Goal: Information Seeking & Learning: Learn about a topic

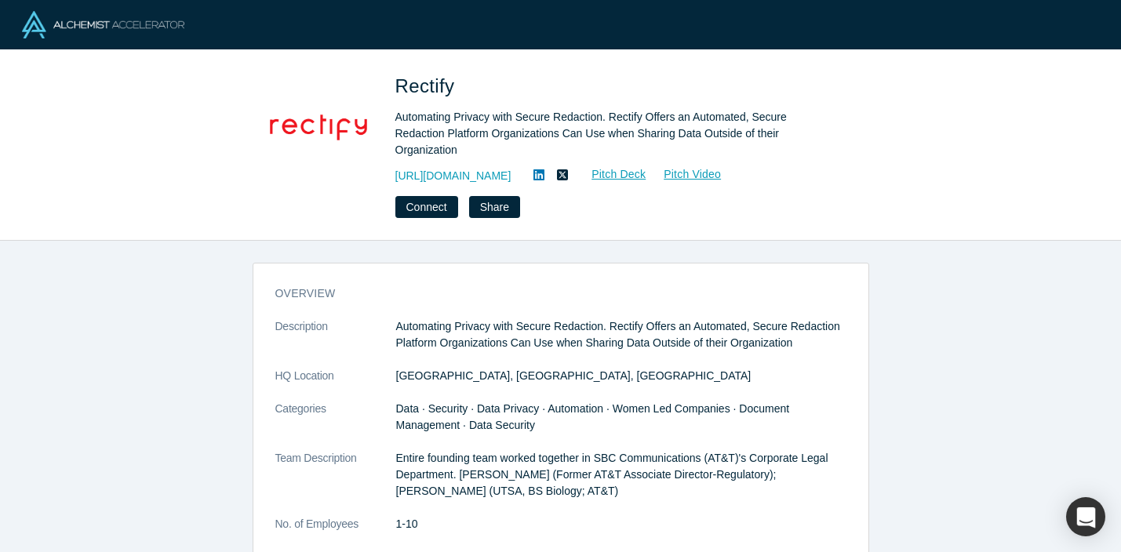
click at [272, 67] on div "Rectify Automating Privacy with Secure Redaction. Rectify Offers an Automated, …" at bounding box center [560, 145] width 1121 height 191
click at [156, 17] on img at bounding box center [103, 24] width 162 height 27
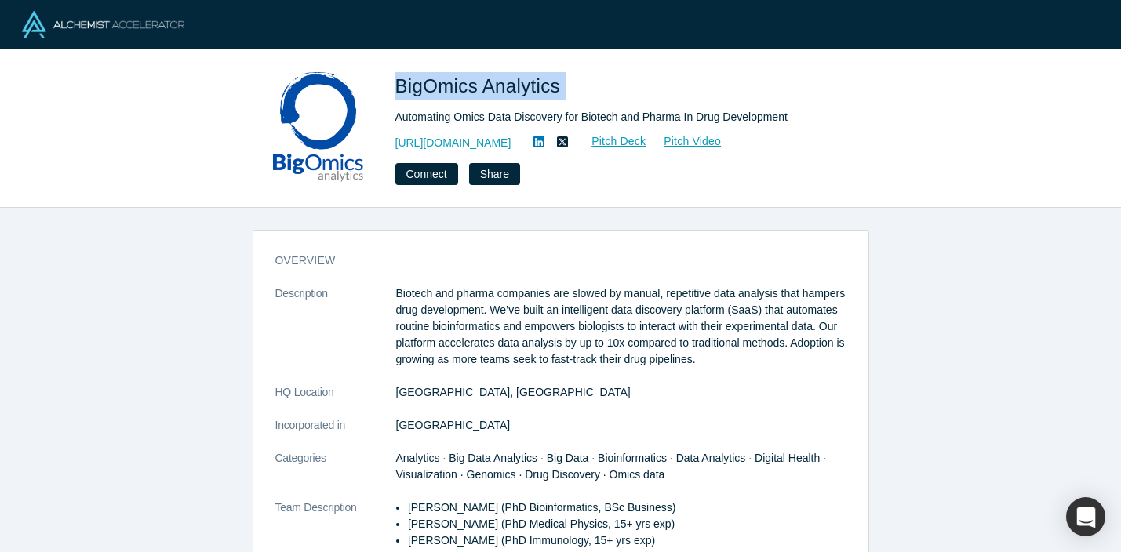
drag, startPoint x: 391, startPoint y: 79, endPoint x: 614, endPoint y: 88, distance: 223.7
click at [614, 88] on div "BigOmics Analytics Automating Omics Data Discovery for Biotech and Pharma In Dr…" at bounding box center [561, 128] width 616 height 113
copy span "BigOmics Analytics"
click at [451, 56] on div "BigOmics Analytics Automating Omics Data Discovery for Biotech and Pharma In Dr…" at bounding box center [560, 129] width 1121 height 158
drag, startPoint x: 394, startPoint y: 84, endPoint x: 560, endPoint y: 89, distance: 165.6
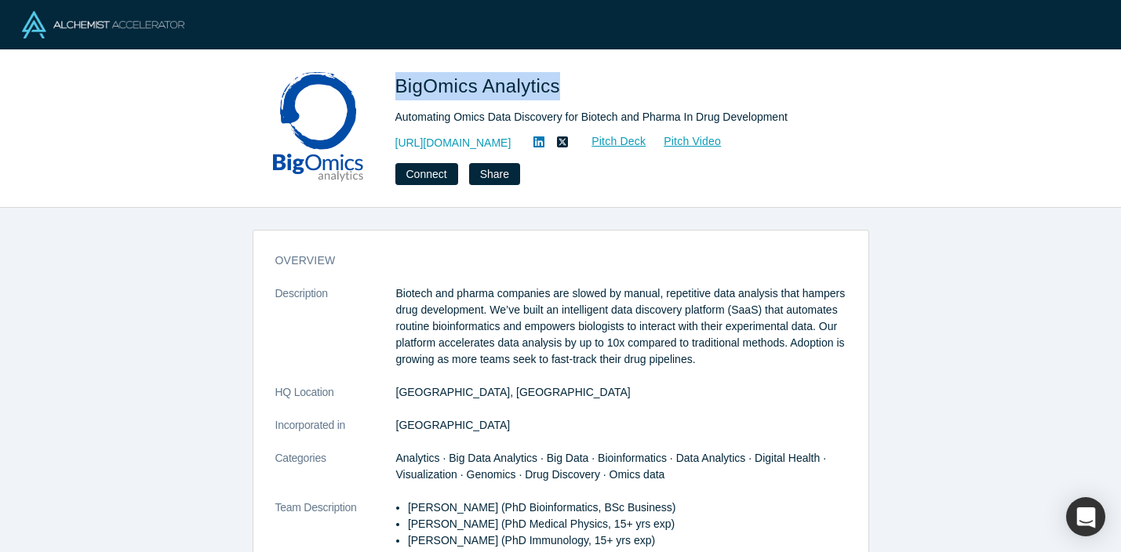
click at [559, 89] on span "BigOmics Analytics" at bounding box center [480, 85] width 170 height 21
copy span "BigOmics Analytics"
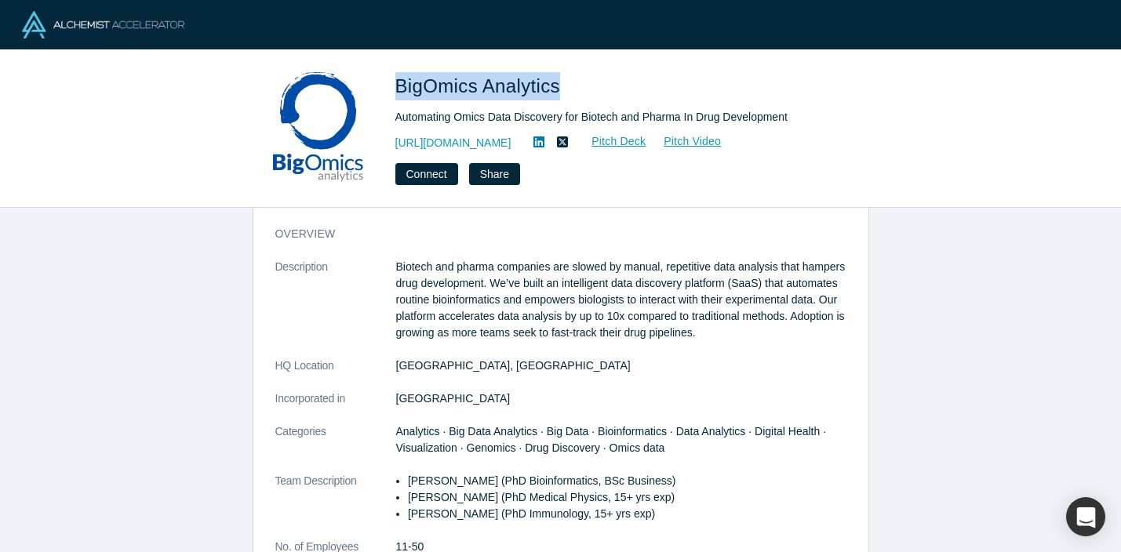
scroll to position [13, 0]
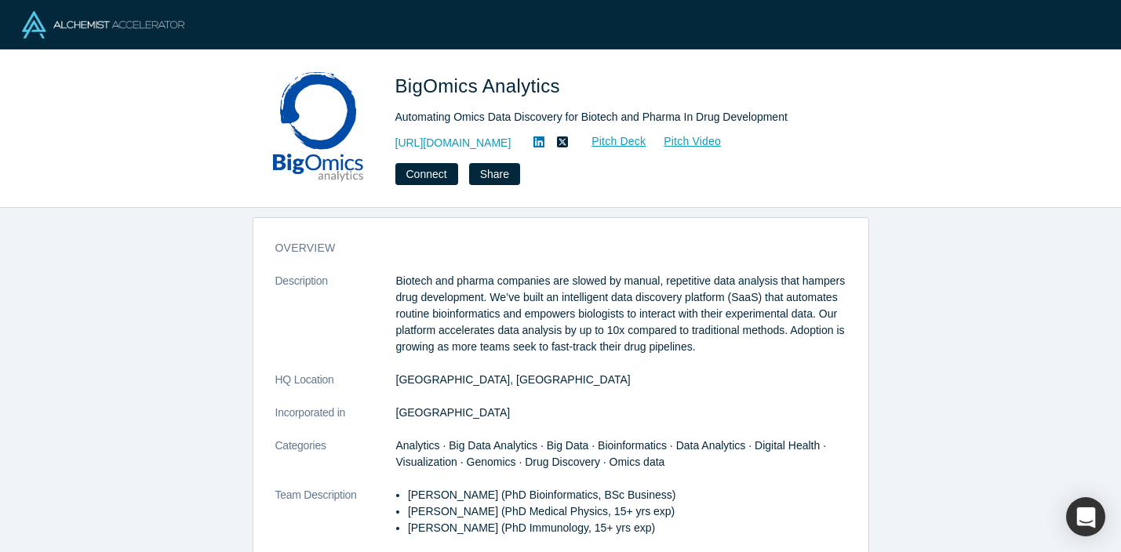
click at [611, 40] on div at bounding box center [560, 24] width 1121 height 49
click at [456, 136] on link "[URL][DOMAIN_NAME]" at bounding box center [453, 143] width 116 height 16
drag, startPoint x: 397, startPoint y: 278, endPoint x: 574, endPoint y: 283, distance: 177.3
click at [574, 283] on p "Biotech and pharma companies are slowed by manual, repetitive data analysis tha…" at bounding box center [621, 314] width 450 height 82
